Goal: Task Accomplishment & Management: Use online tool/utility

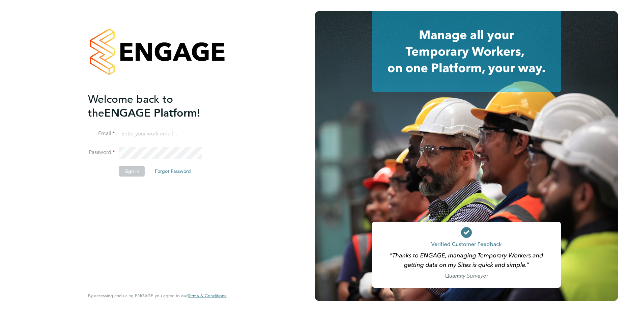
type input "marian.chitimus@vistry.co.uk"
click at [123, 169] on button "Sign In" at bounding box center [132, 171] width 26 height 11
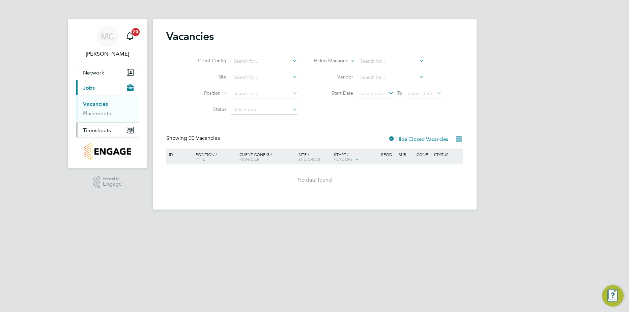
click at [98, 128] on span "Timesheets" at bounding box center [97, 130] width 28 height 6
click at [97, 119] on link "Timesheets" at bounding box center [97, 119] width 28 height 6
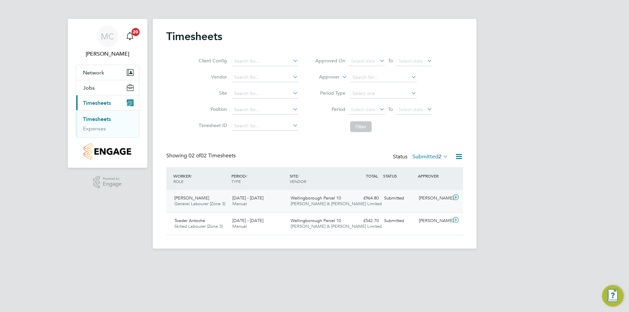
scroll to position [17, 59]
click at [441, 156] on icon at bounding box center [441, 156] width 0 height 9
click at [424, 194] on li "Approved" at bounding box center [423, 196] width 31 height 9
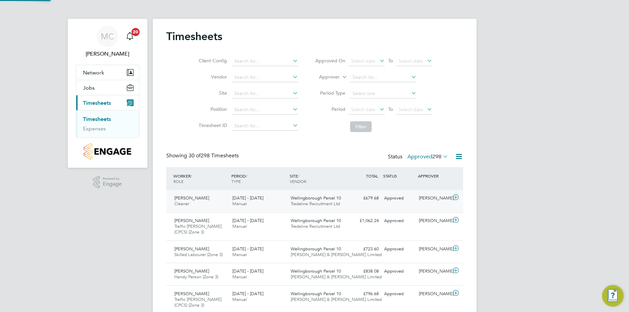
scroll to position [0, 0]
click at [456, 220] on icon at bounding box center [455, 219] width 8 height 5
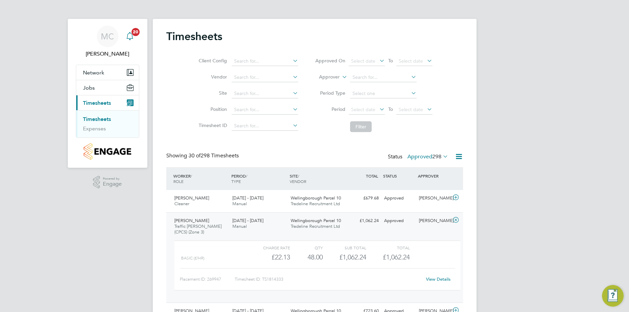
click at [134, 39] on icon "Main navigation" at bounding box center [130, 36] width 8 height 8
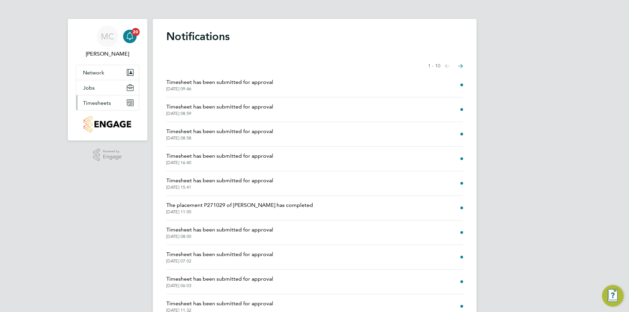
click at [98, 102] on span "Timesheets" at bounding box center [97, 103] width 28 height 6
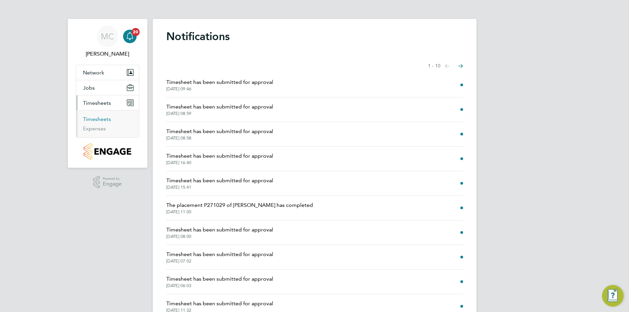
click at [102, 119] on link "Timesheets" at bounding box center [97, 119] width 28 height 6
